Goal: Find specific page/section: Find specific page/section

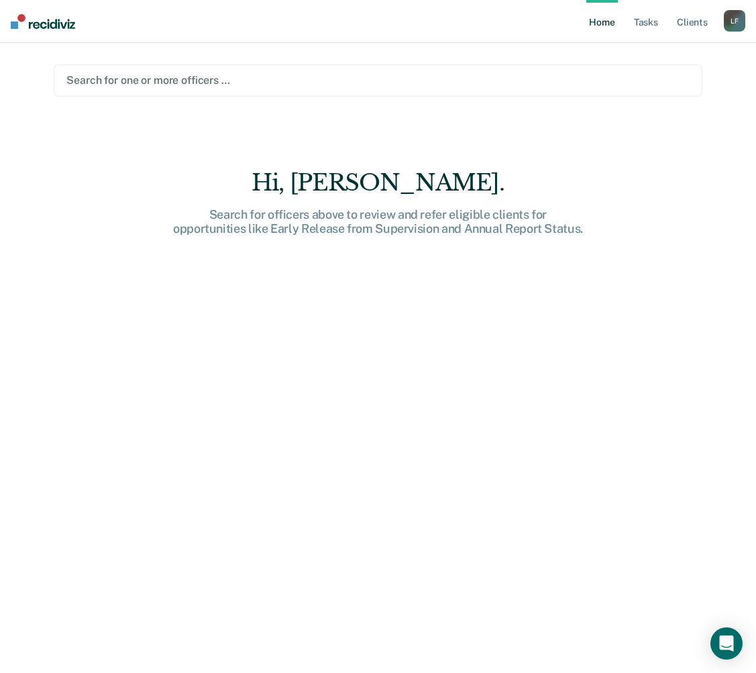
click at [187, 83] on div at bounding box center [377, 79] width 623 height 15
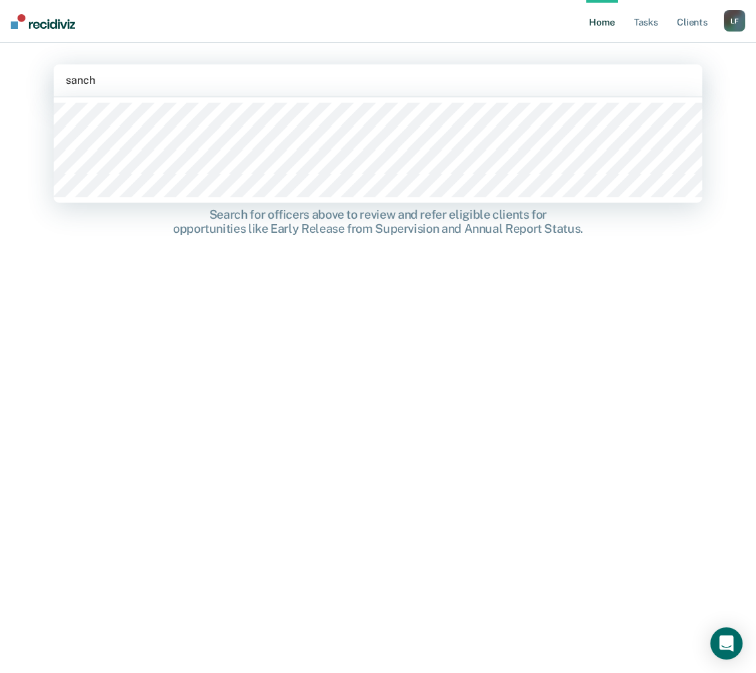
type input "sanche"
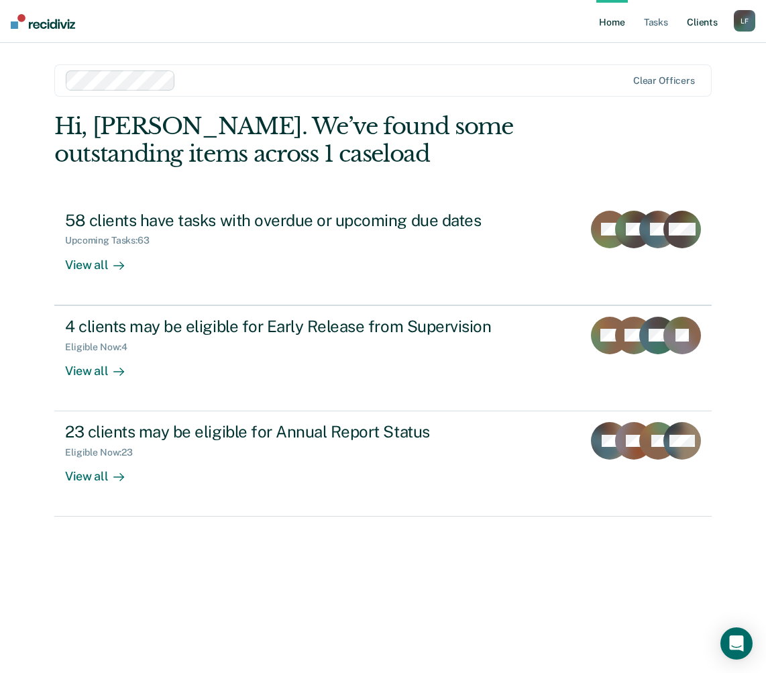
click at [689, 25] on link "Client s" at bounding box center [702, 21] width 36 height 43
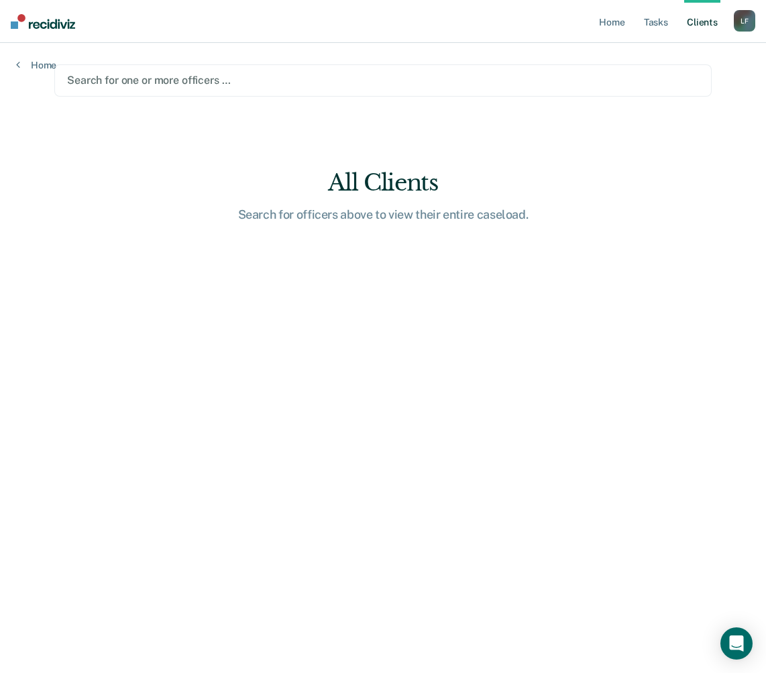
click at [195, 78] on div at bounding box center [383, 79] width 632 height 15
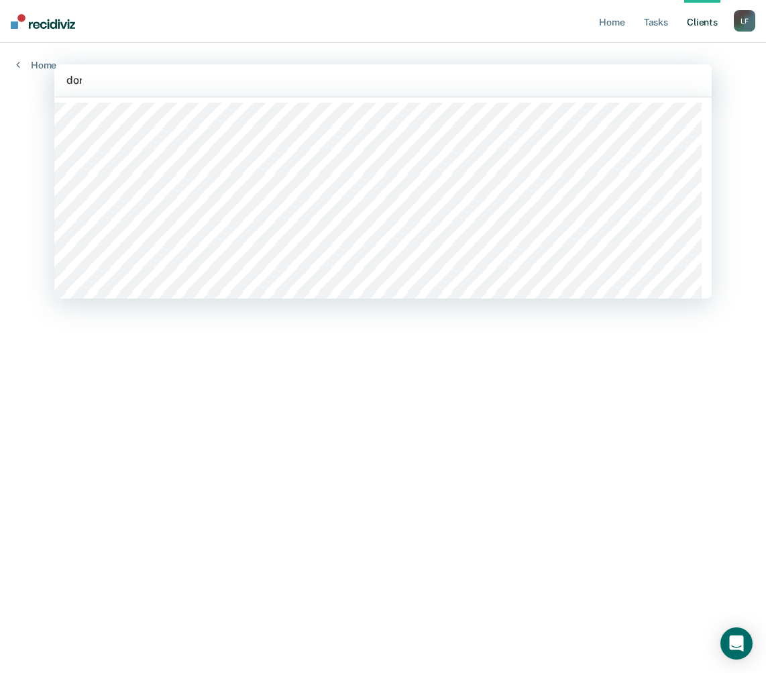
type input "[PERSON_NAME]"
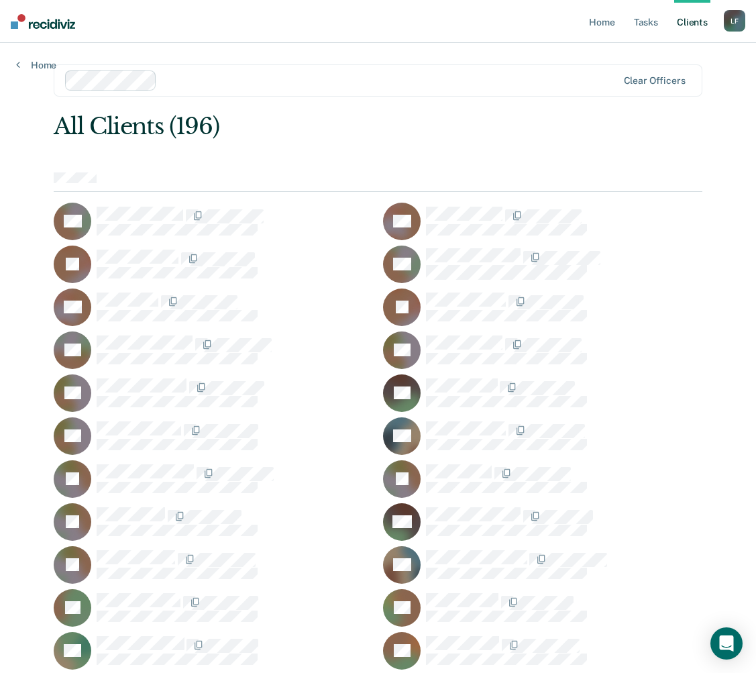
click at [696, 21] on link "Client s" at bounding box center [692, 21] width 36 height 43
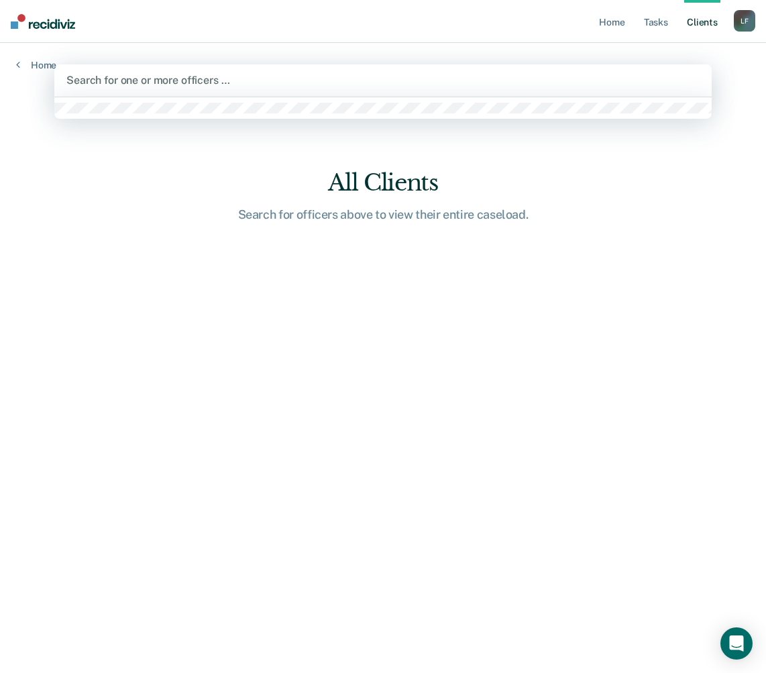
click at [124, 87] on div at bounding box center [382, 79] width 633 height 15
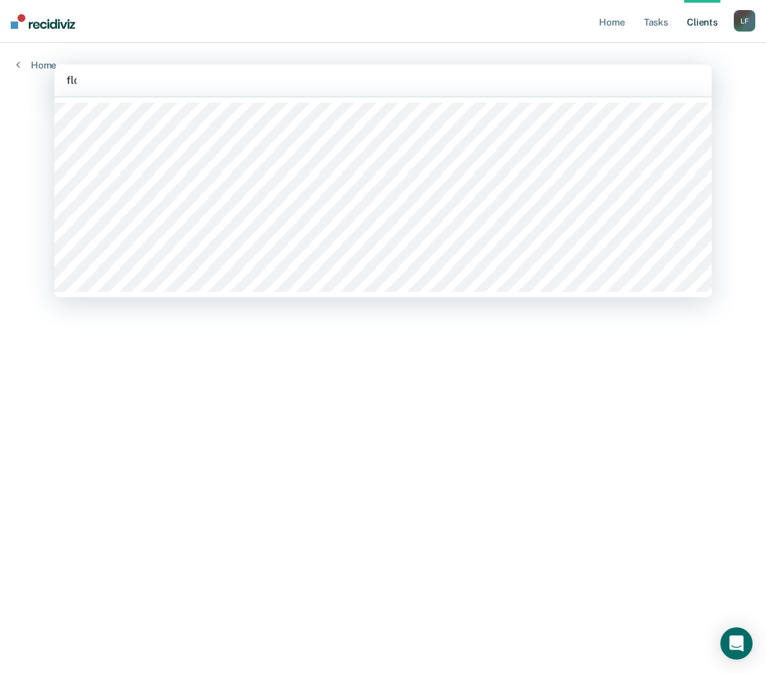
type input "[PERSON_NAME]"
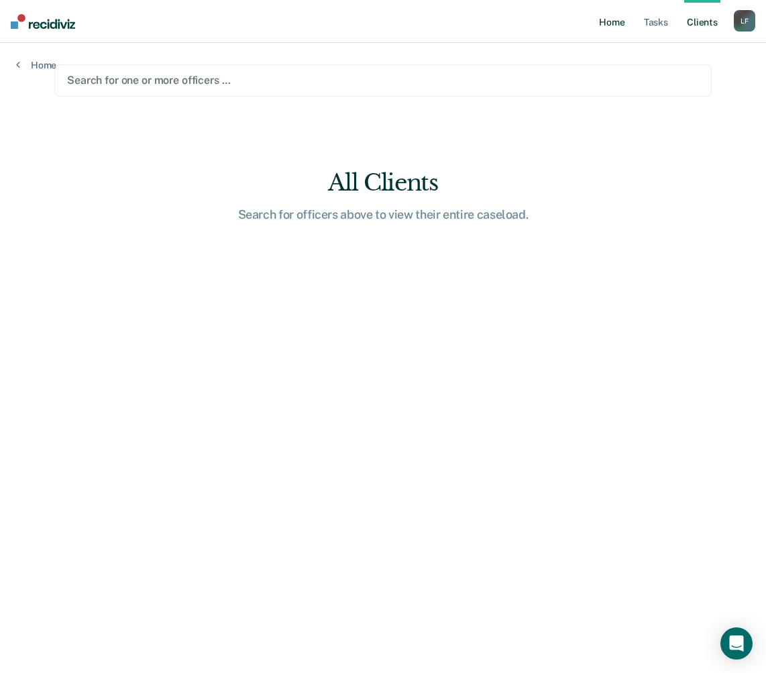
click at [609, 29] on link "Home" at bounding box center [611, 21] width 31 height 43
